Goal: Navigation & Orientation: Find specific page/section

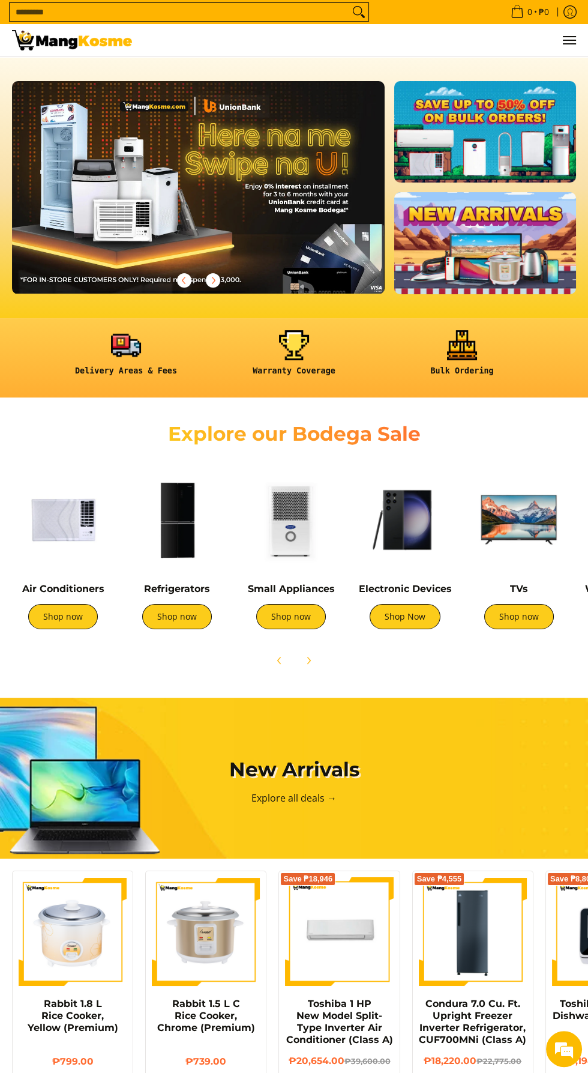
scroll to position [0, 373]
click at [183, 621] on link "Shop now" at bounding box center [177, 616] width 70 height 25
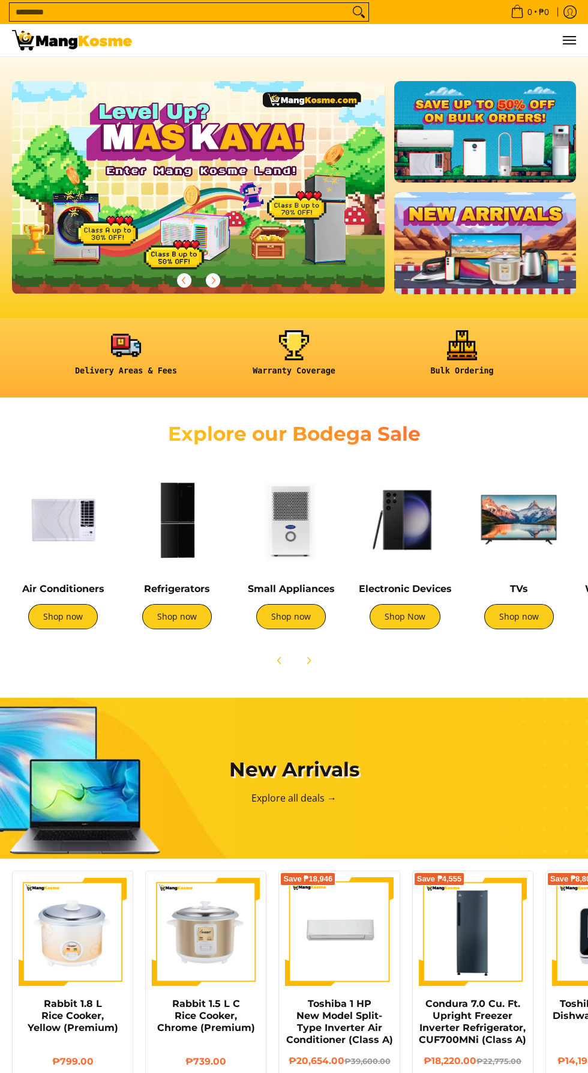
click at [518, 515] on img at bounding box center [519, 520] width 102 height 102
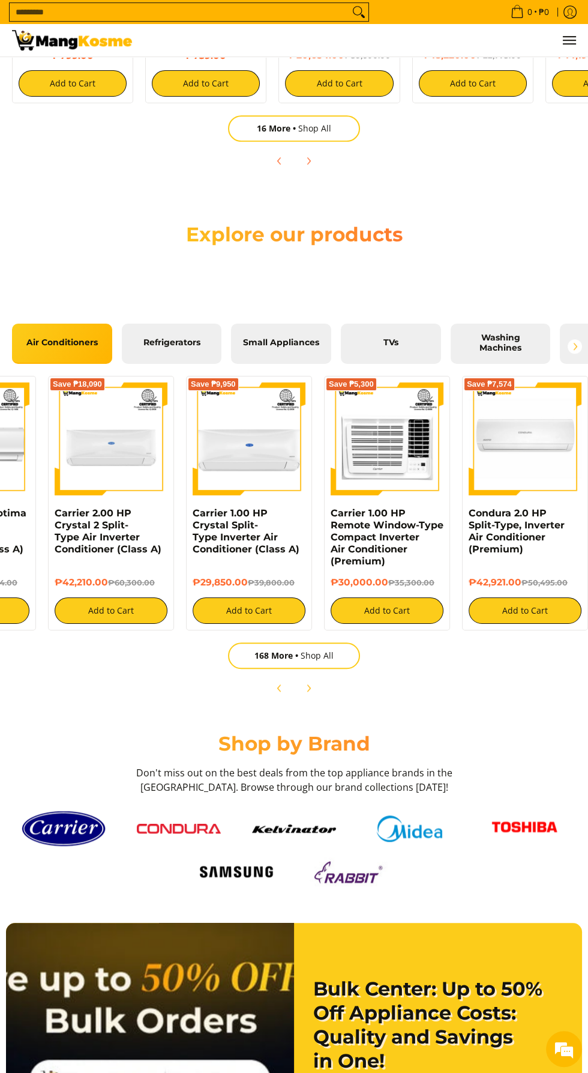
scroll to position [0, 745]
